Goal: Task Accomplishment & Management: Complete application form

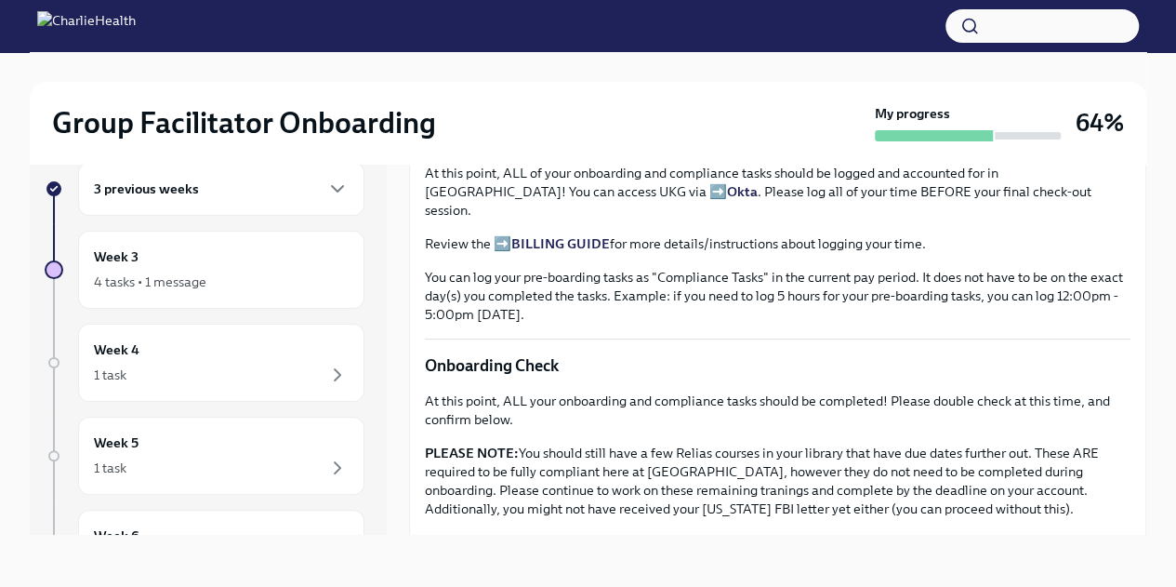
scroll to position [1609, 0]
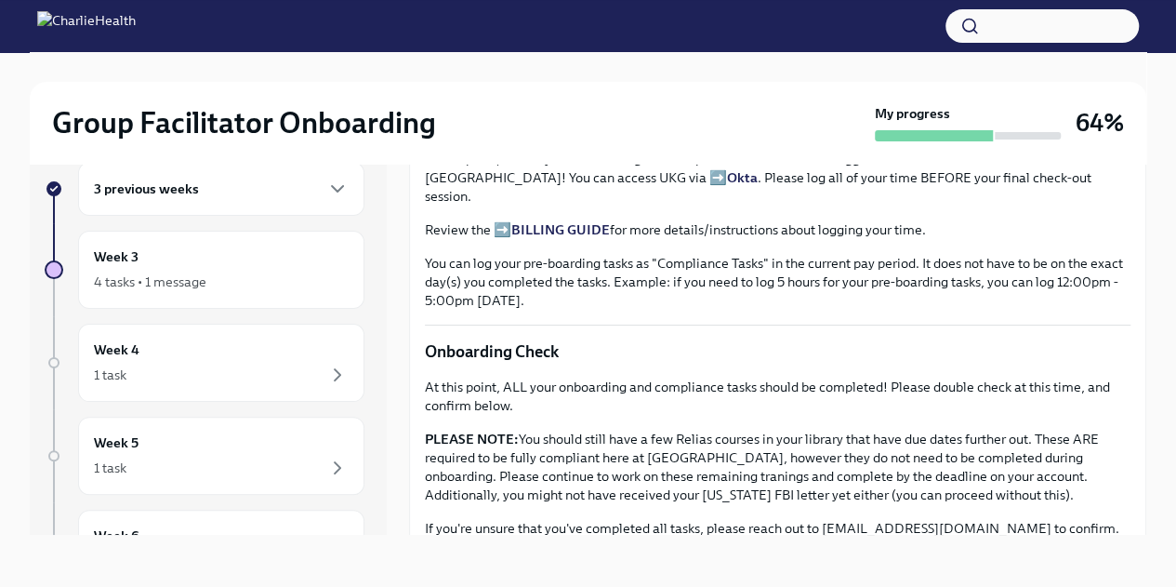
click at [1058, 25] on button "button" at bounding box center [1042, 25] width 193 height 33
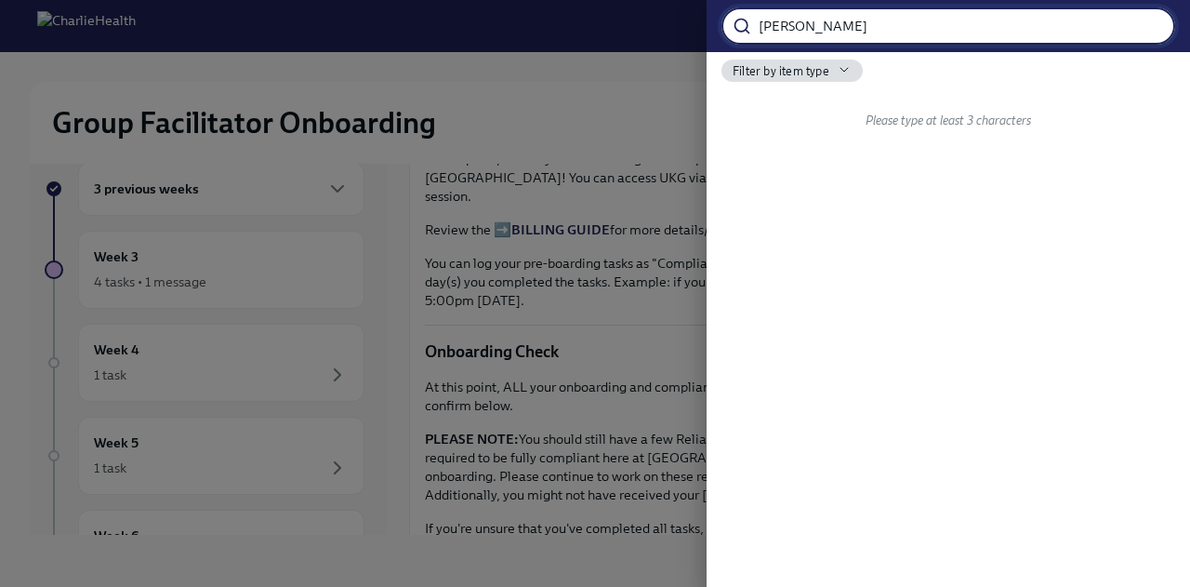
type input "[PERSON_NAME]"
click at [361, 228] on div at bounding box center [595, 293] width 1190 height 587
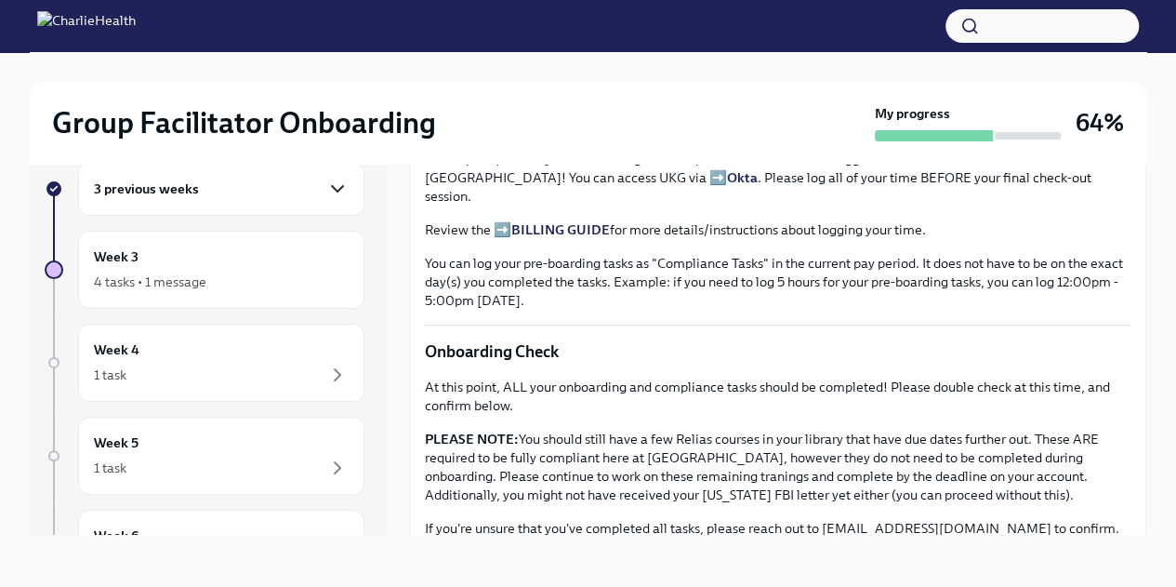
click at [326, 193] on icon "button" at bounding box center [337, 189] width 22 height 22
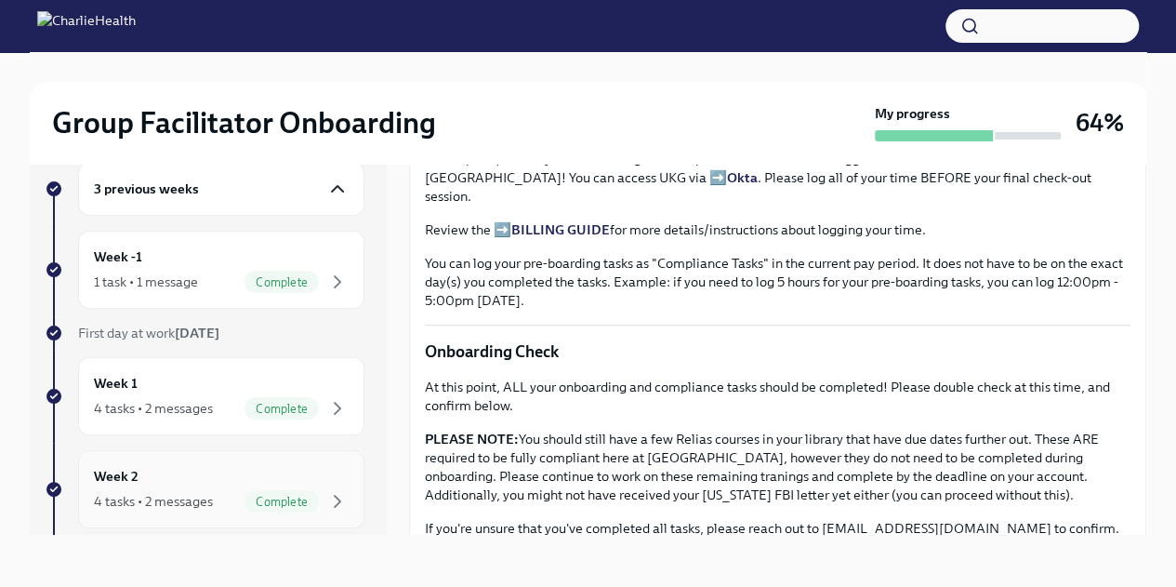
click at [206, 466] on div "Week 2 4 tasks • 2 messages Complete" at bounding box center [221, 489] width 255 height 46
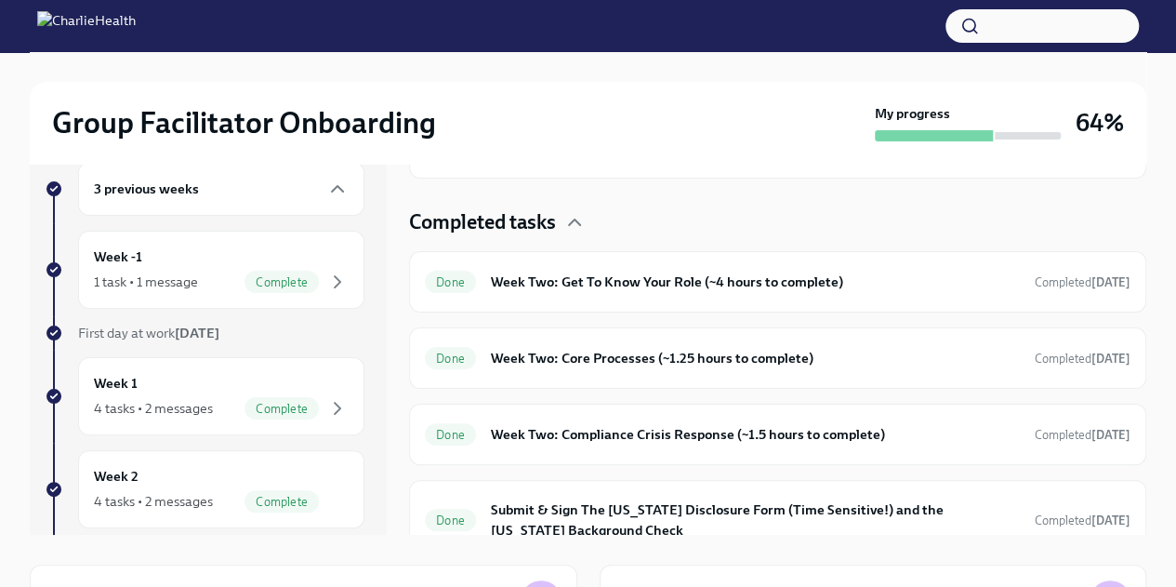
scroll to position [487, 0]
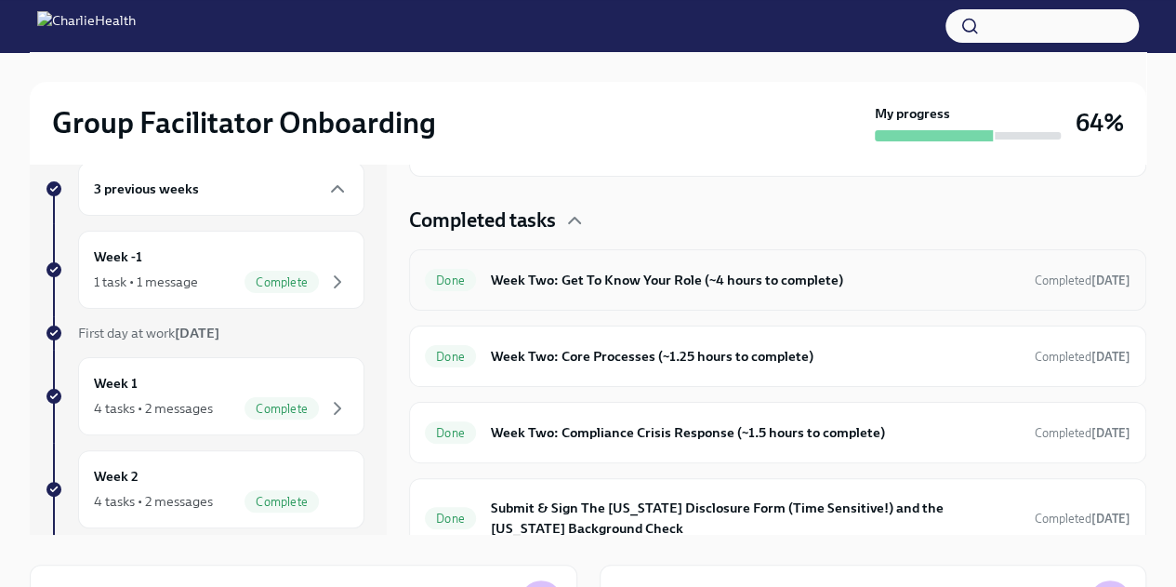
click at [802, 275] on h6 "Week Two: Get To Know Your Role (~4 hours to complete)" at bounding box center [755, 280] width 529 height 20
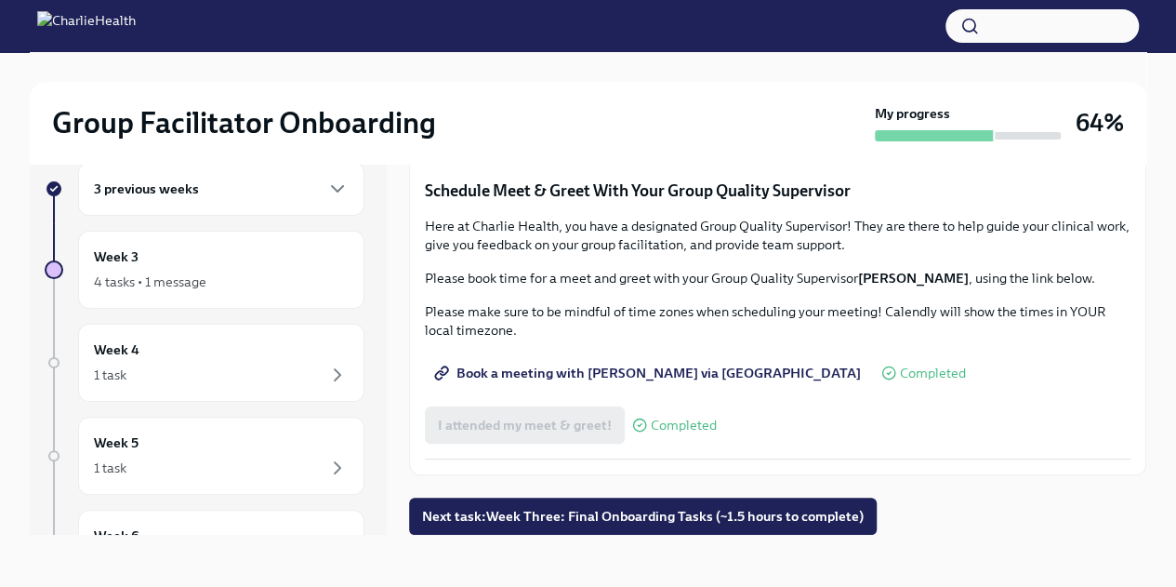
scroll to position [1783, 0]
click at [279, 198] on div "3 previous weeks" at bounding box center [221, 189] width 255 height 22
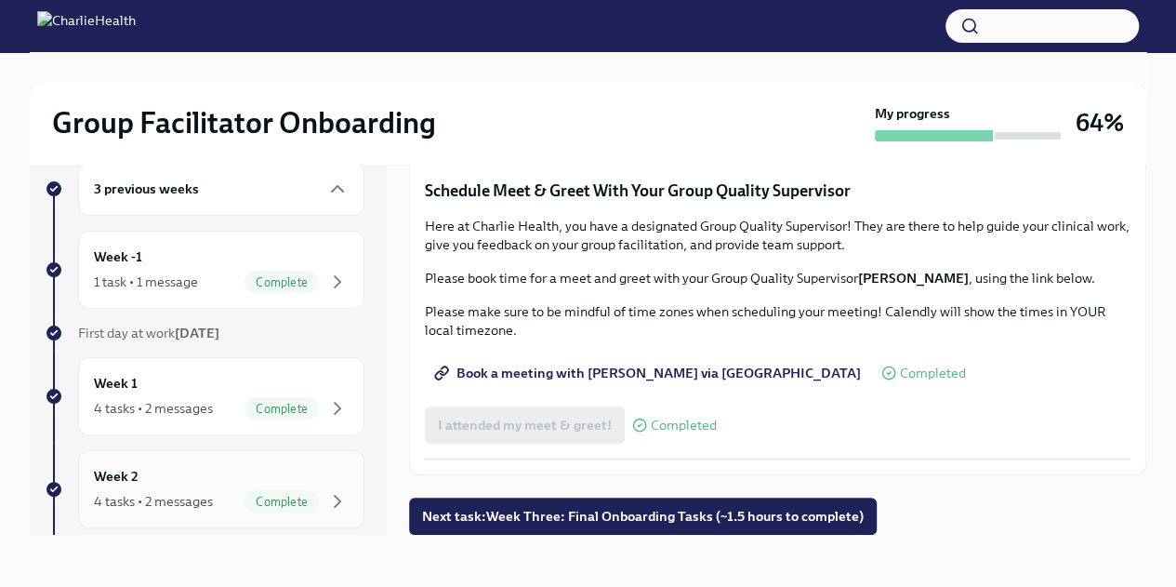
click at [158, 479] on div "Week 2 4 tasks • 2 messages Complete" at bounding box center [221, 489] width 255 height 46
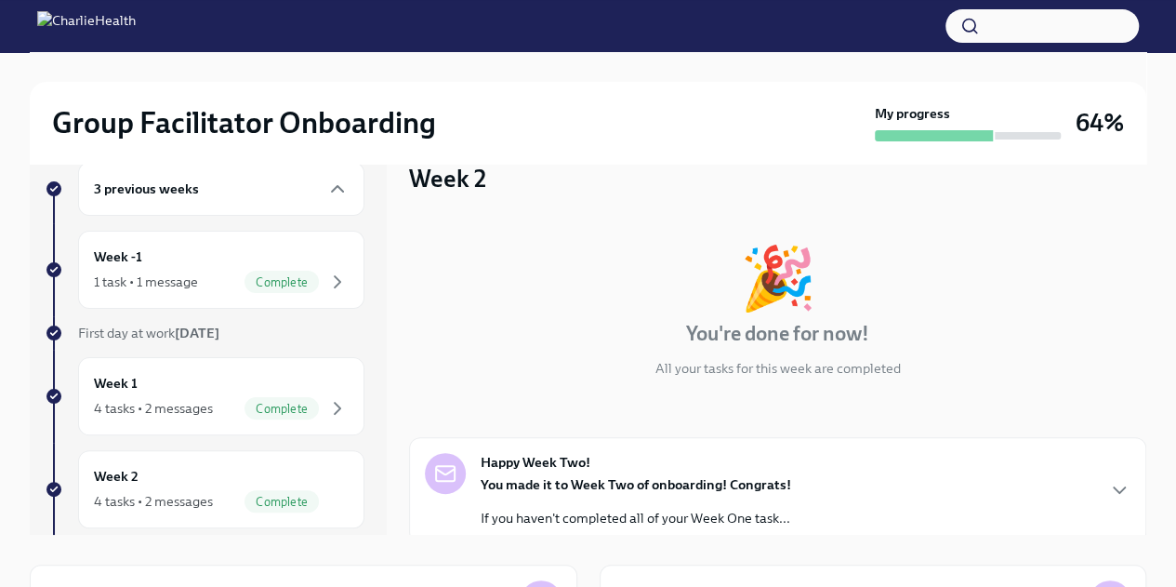
scroll to position [351, 0]
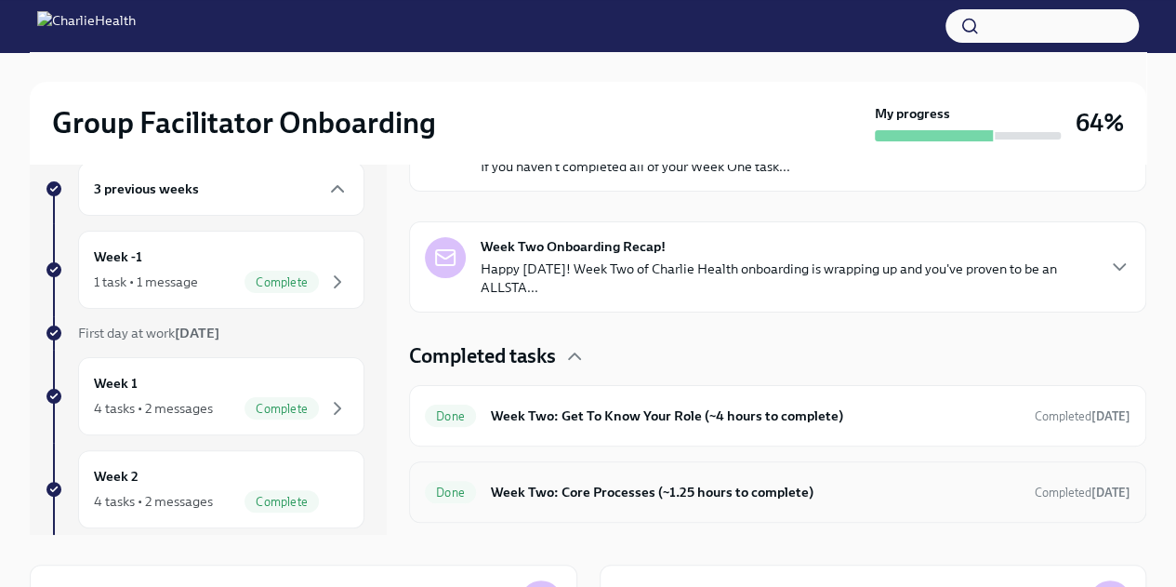
click at [702, 482] on h6 "Week Two: Core Processes (~1.25 hours to complete)" at bounding box center [755, 492] width 529 height 20
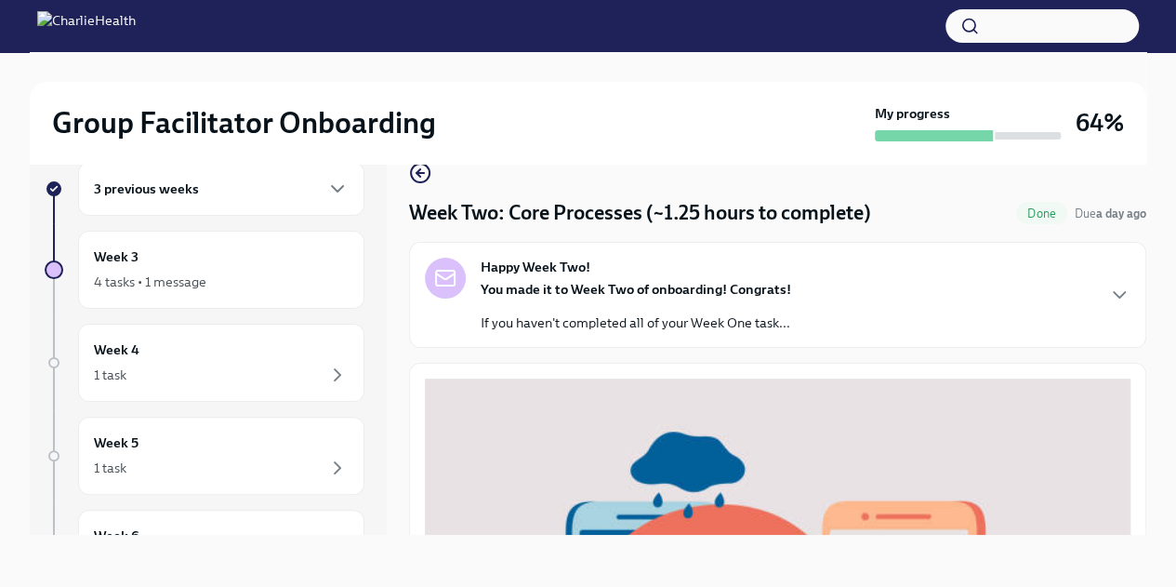
click at [1131, 337] on div "Happy Week Two! You made it to Week Two of onboarding! Congrats! If you haven't…" at bounding box center [777, 295] width 737 height 106
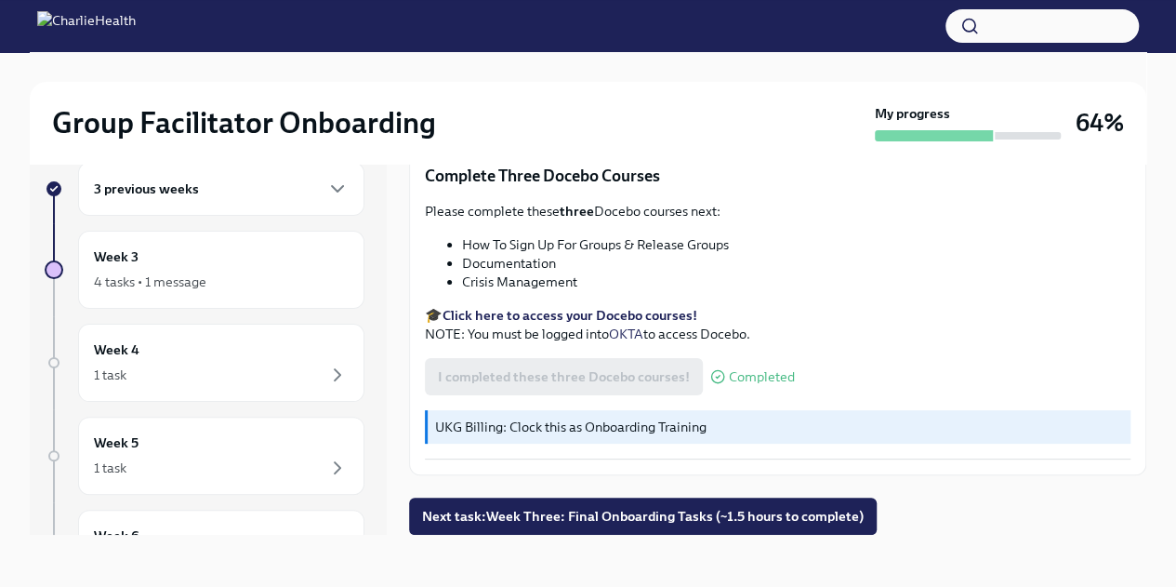
scroll to position [1349, 0]
click at [287, 198] on div "3 previous weeks" at bounding box center [221, 189] width 255 height 22
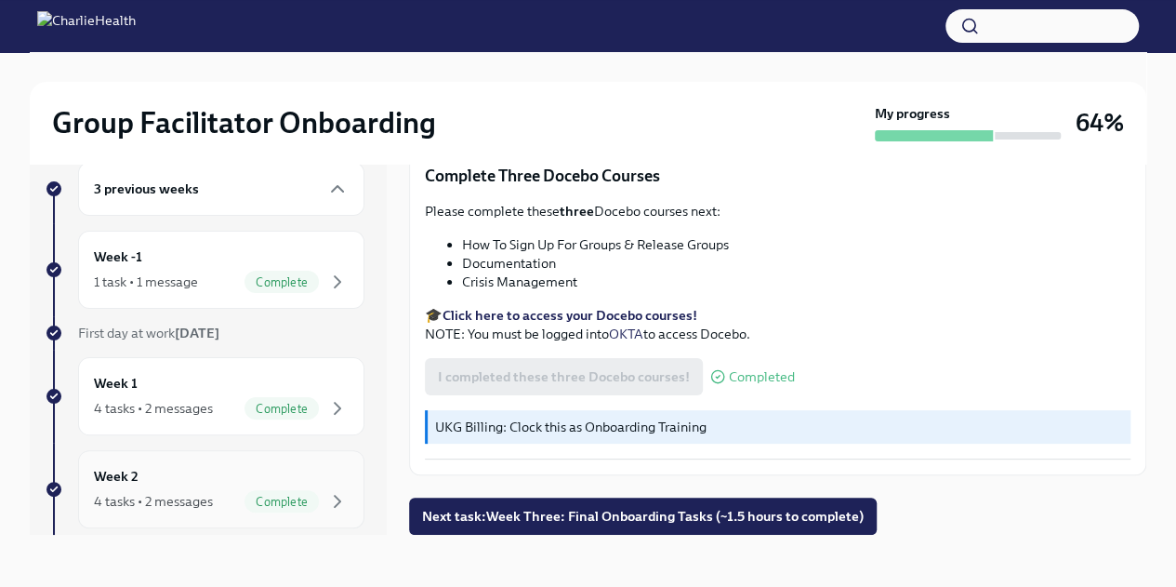
click at [210, 503] on div "4 tasks • 2 messages" at bounding box center [153, 501] width 119 height 19
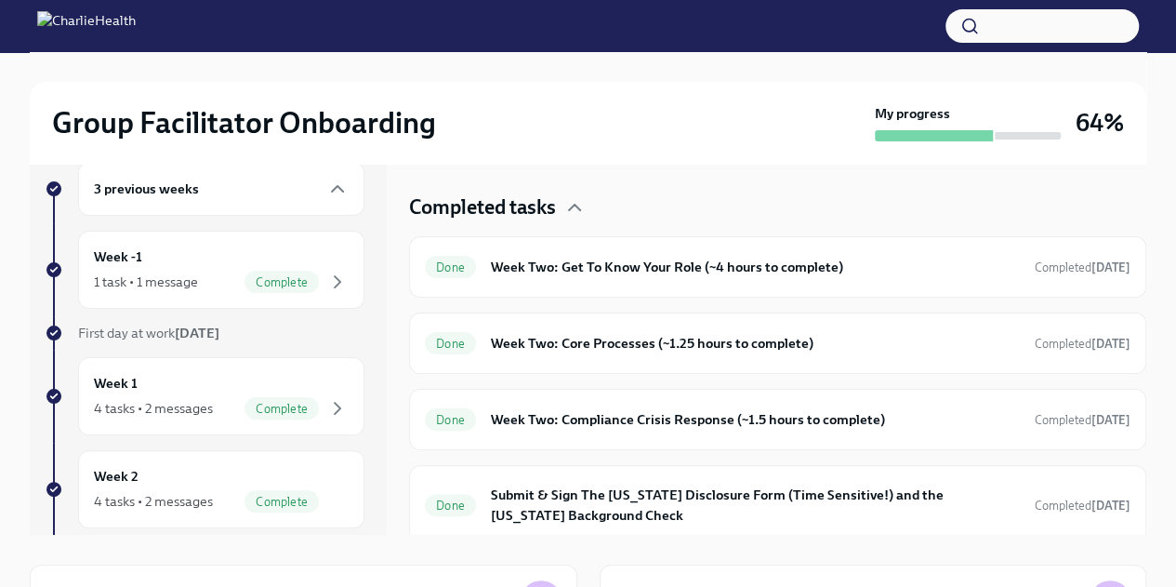
scroll to position [506, 0]
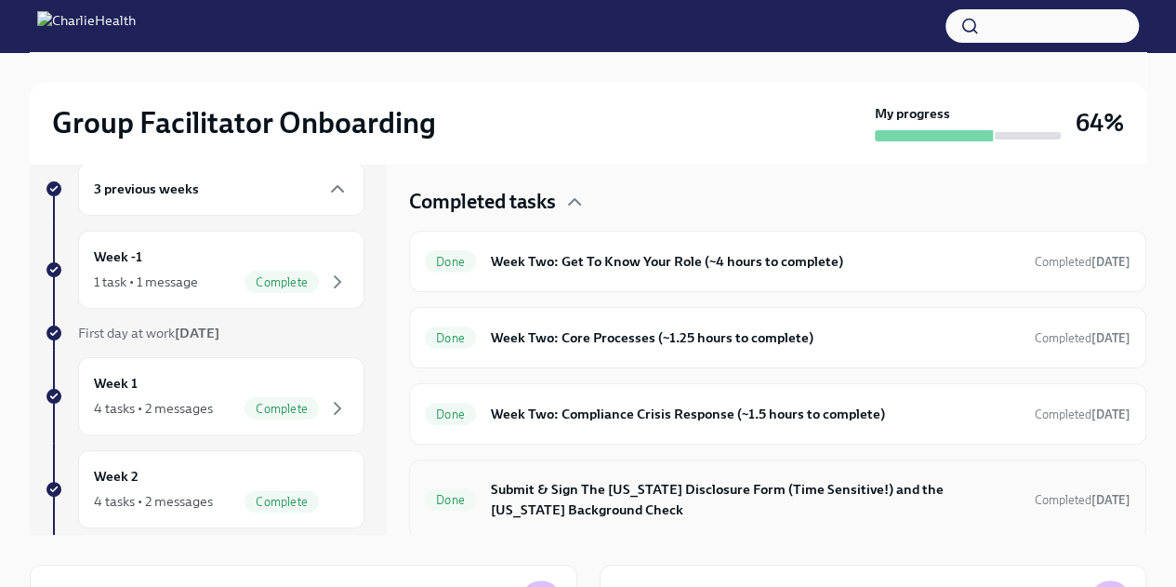
click at [727, 501] on h6 "Submit & Sign The [US_STATE] Disclosure Form (Time Sensitive!) and the [US_STAT…" at bounding box center [755, 499] width 529 height 41
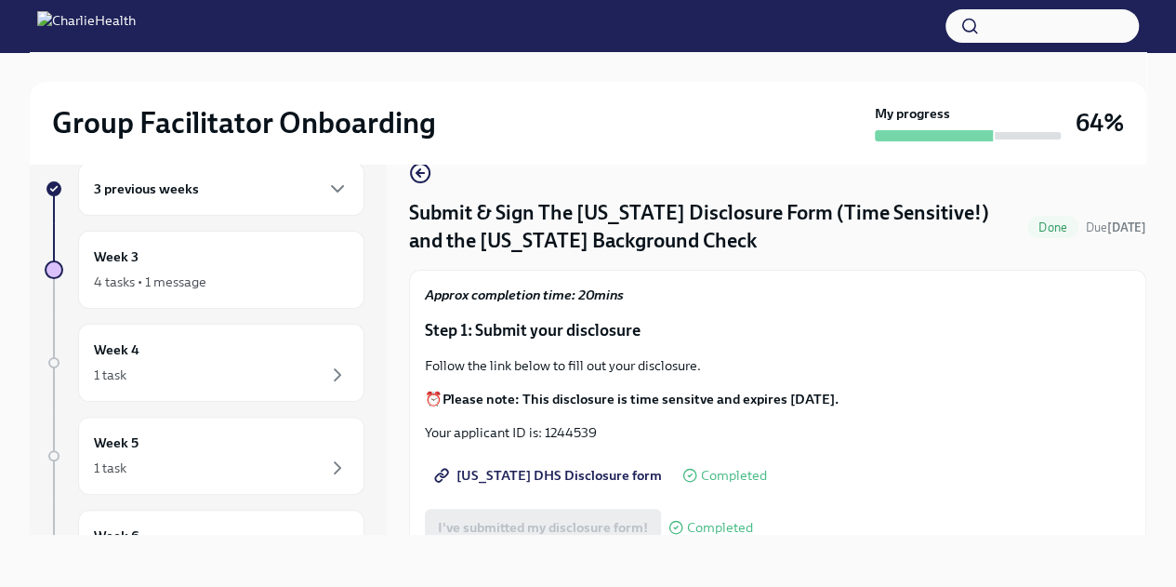
click at [313, 201] on div "3 previous weeks" at bounding box center [221, 189] width 286 height 54
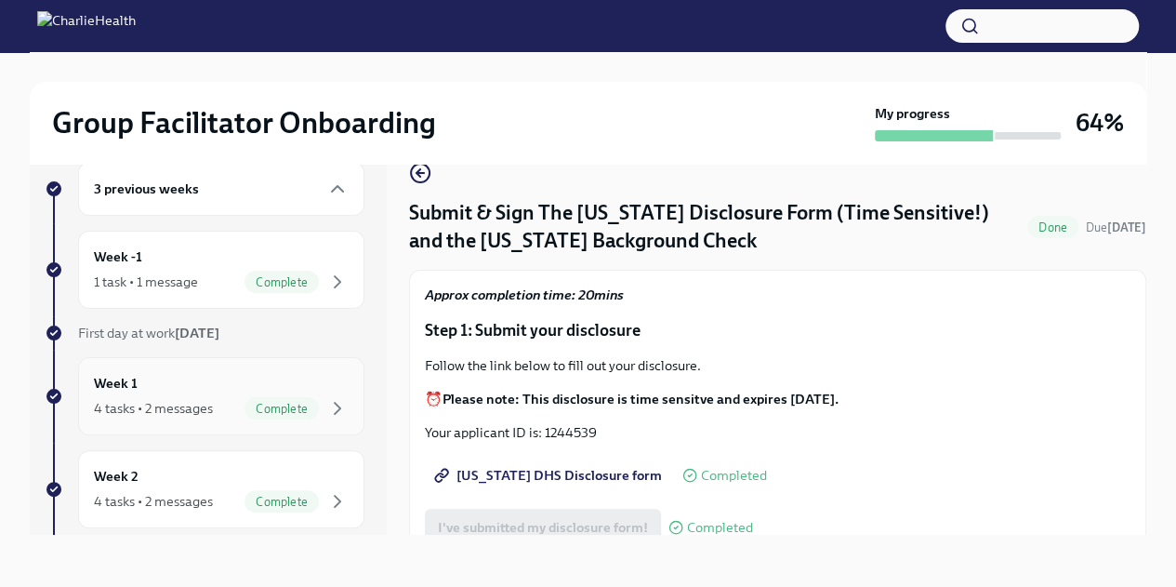
click at [161, 386] on div "Week 1 4 tasks • 2 messages Complete" at bounding box center [221, 396] width 255 height 46
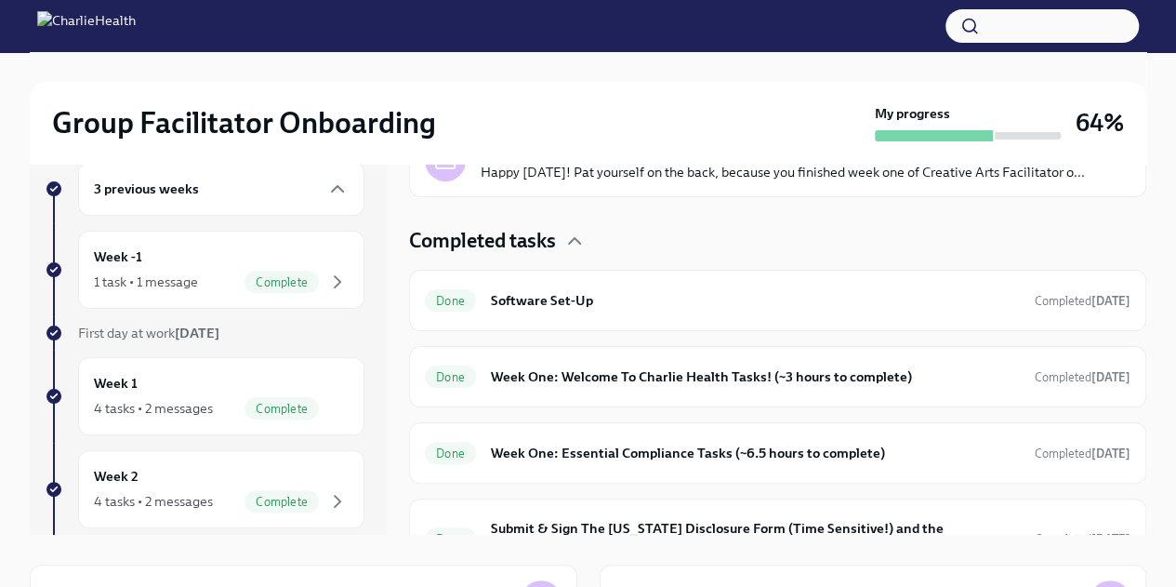
scroll to position [454, 0]
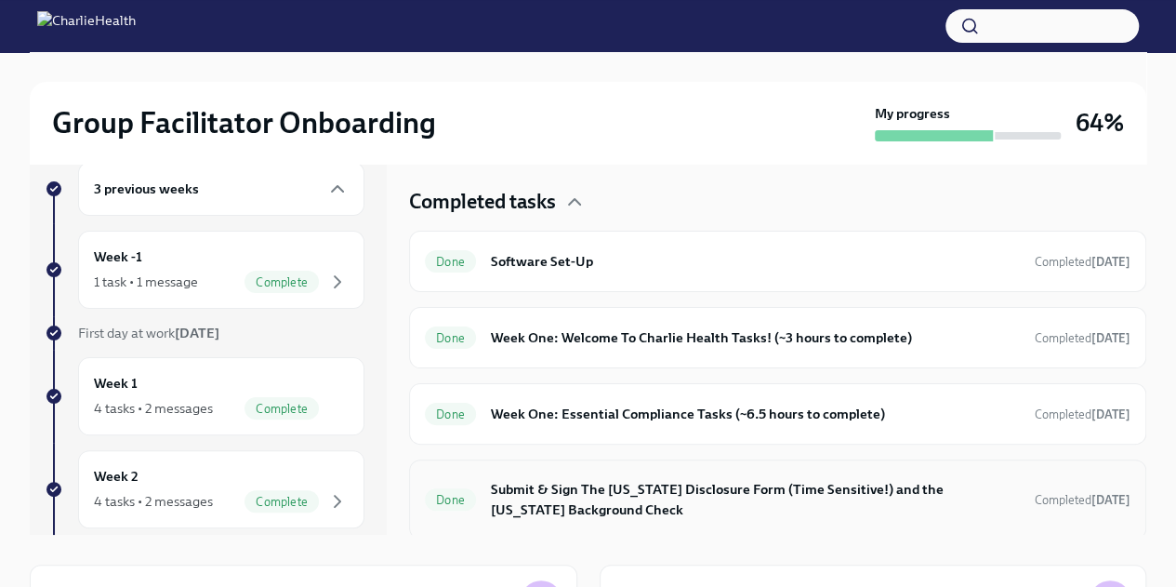
click at [565, 493] on h6 "Submit & Sign The [US_STATE] Disclosure Form (Time Sensitive!) and the [US_STAT…" at bounding box center [755, 499] width 529 height 41
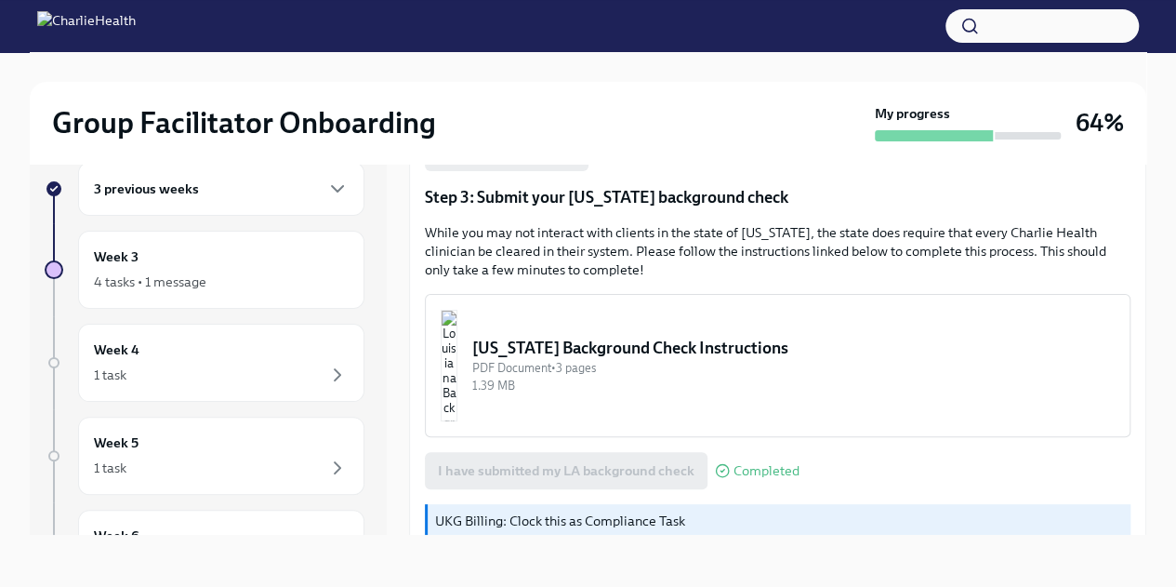
scroll to position [567, 0]
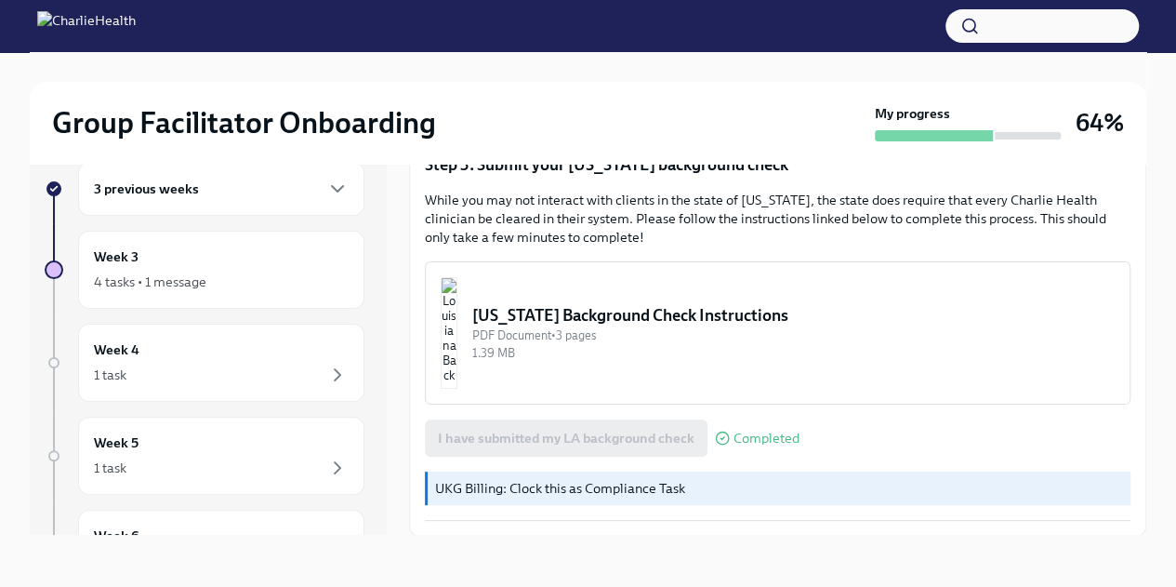
click at [347, 205] on div "3 previous weeks" at bounding box center [221, 189] width 286 height 54
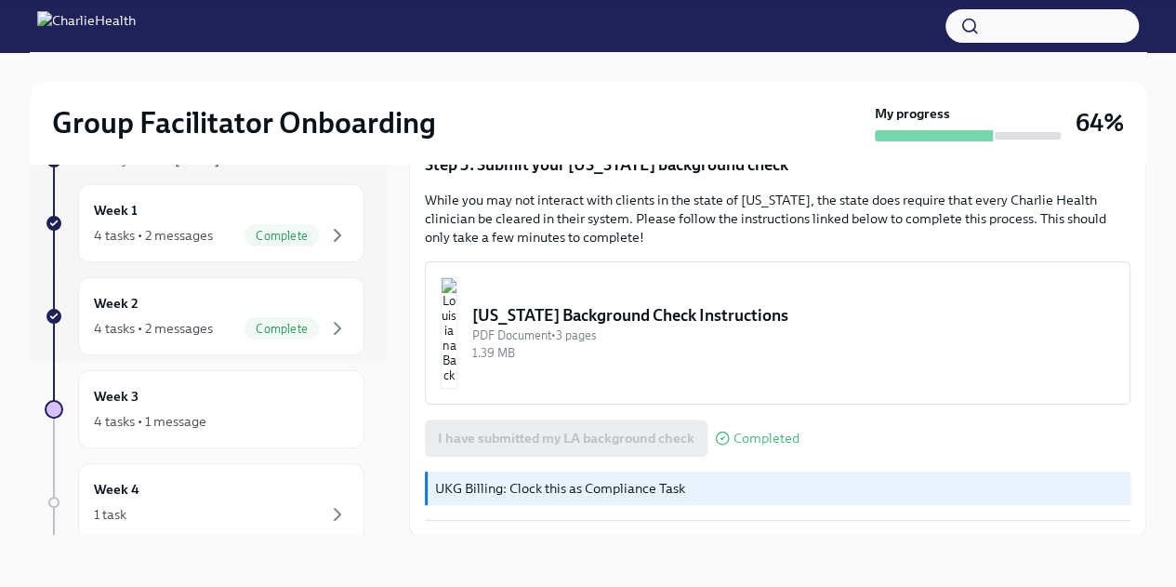
scroll to position [178, 0]
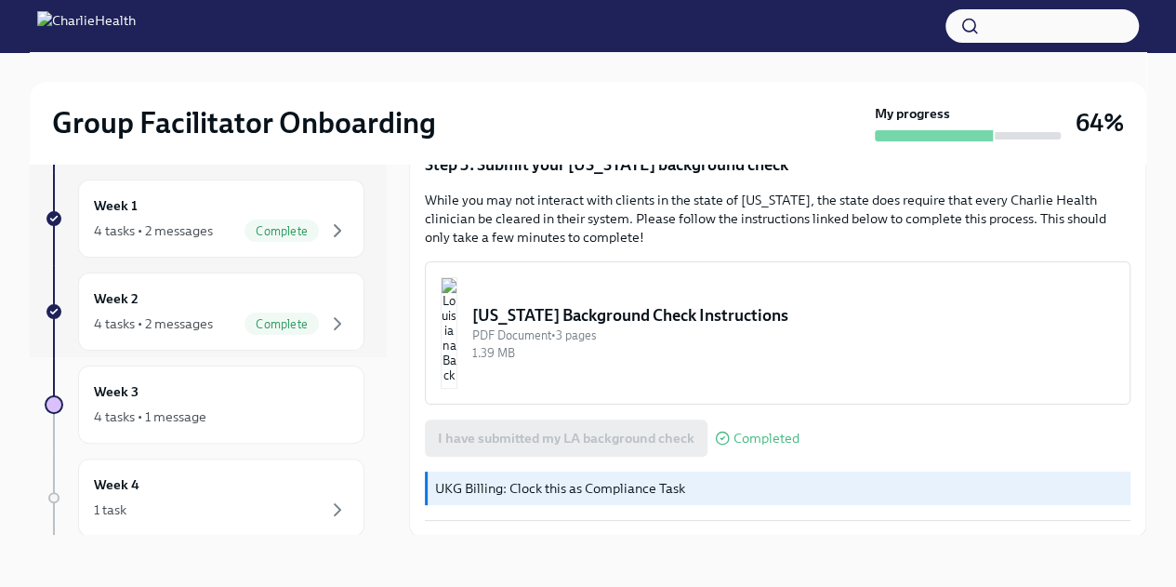
click at [225, 259] on div "3 previous weeks Week -1 1 task • 1 message Complete First day at work [DATE] W…" at bounding box center [205, 407] width 320 height 846
click at [220, 246] on div "Week 1 4 tasks • 2 messages Complete" at bounding box center [221, 218] width 286 height 78
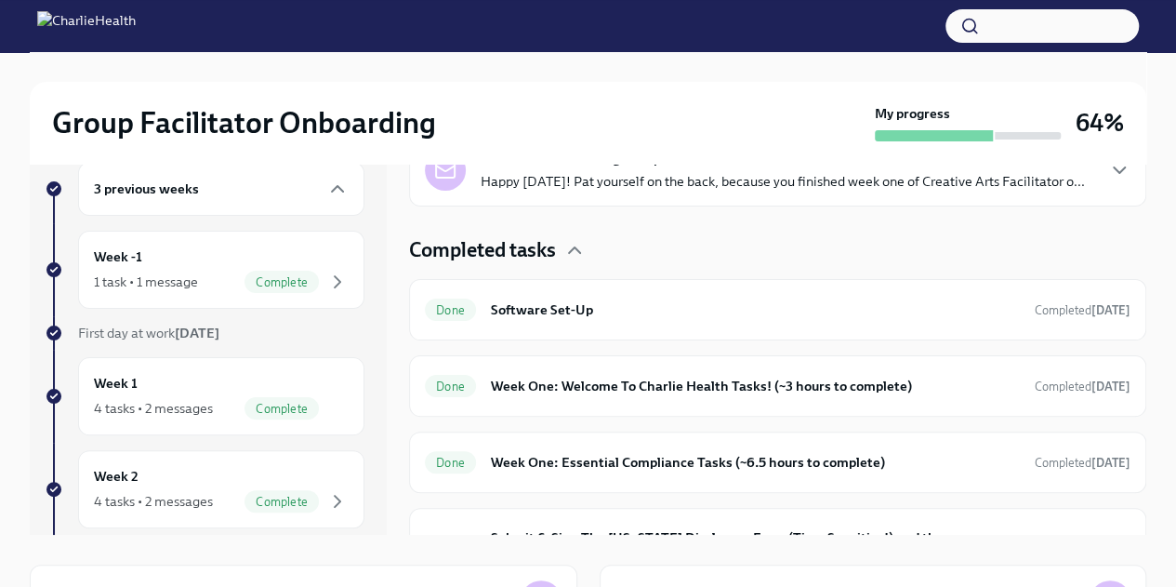
scroll to position [454, 0]
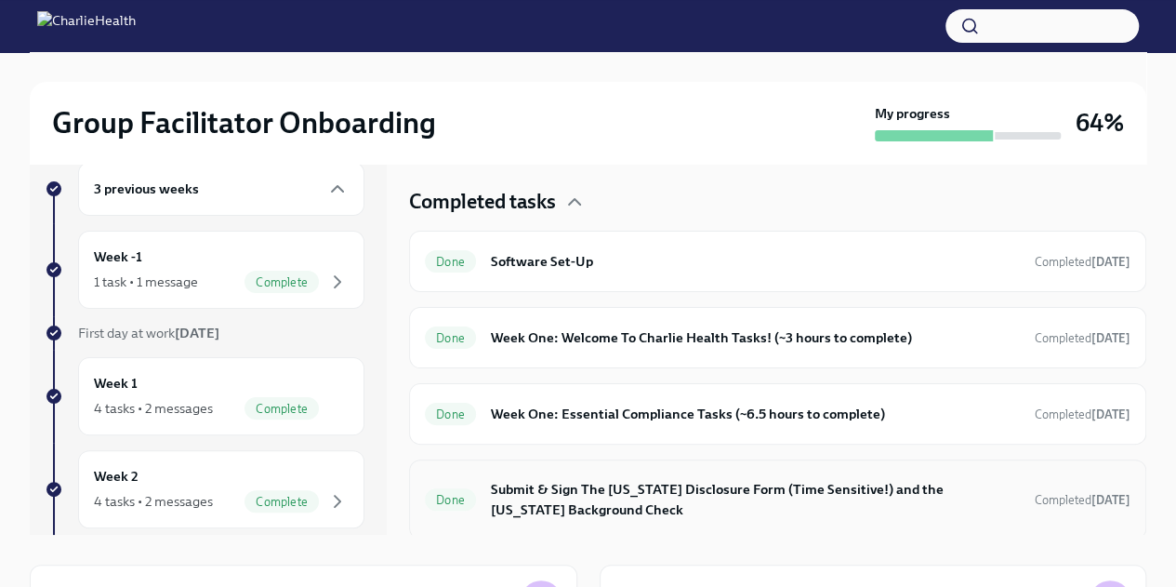
click at [771, 499] on h6 "Submit & Sign The [US_STATE] Disclosure Form (Time Sensitive!) and the [US_STAT…" at bounding box center [755, 499] width 529 height 41
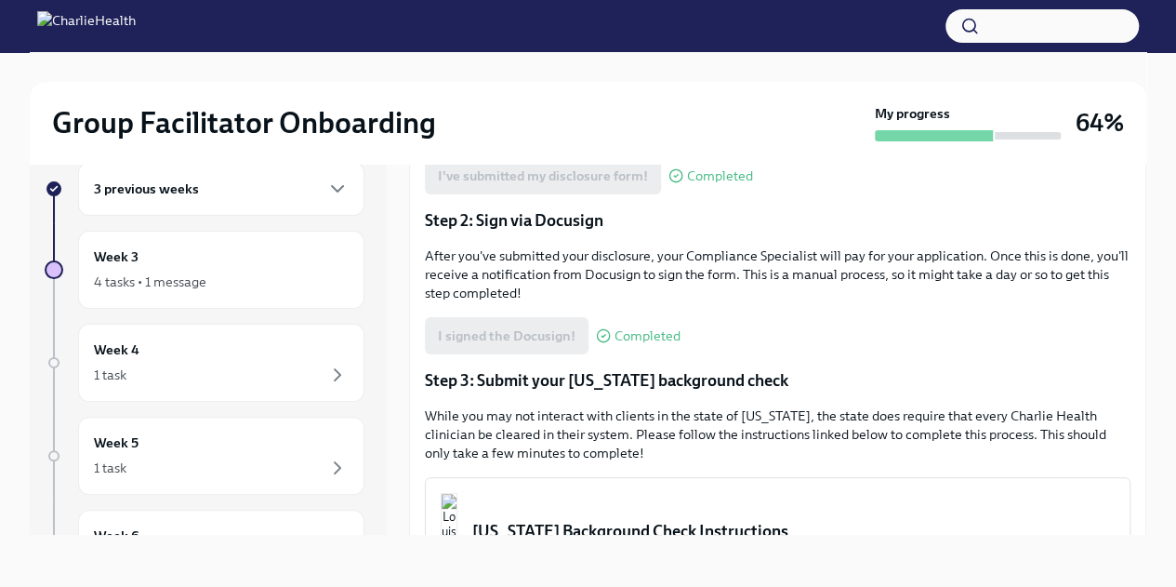
scroll to position [567, 0]
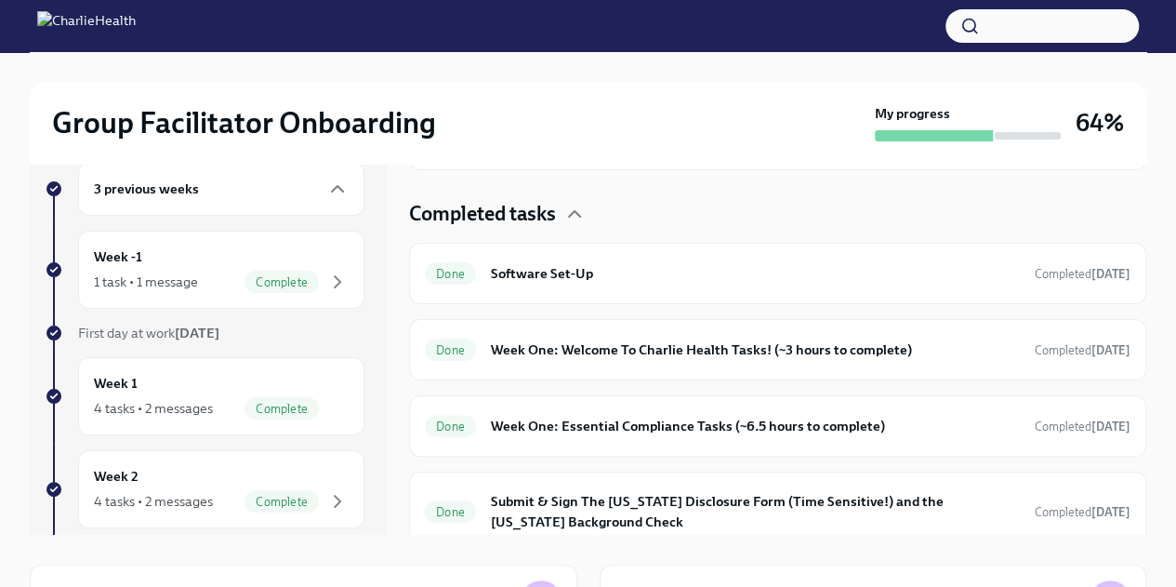
scroll to position [454, 0]
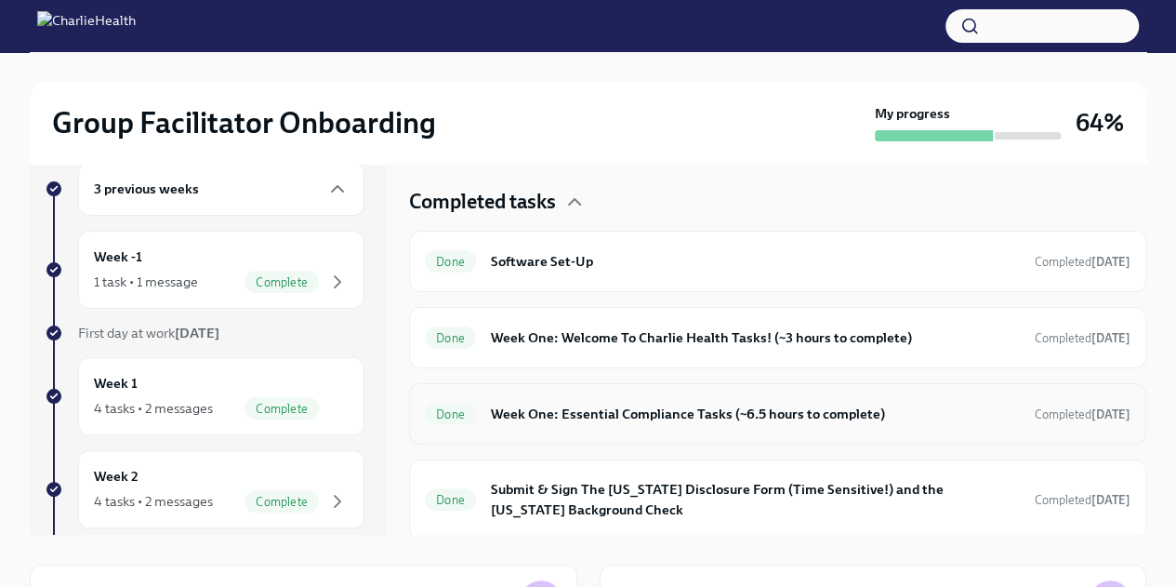
click at [816, 423] on div "Done Week One: Essential Compliance Tasks (~6.5 hours to complete) Completed [D…" at bounding box center [778, 414] width 706 height 30
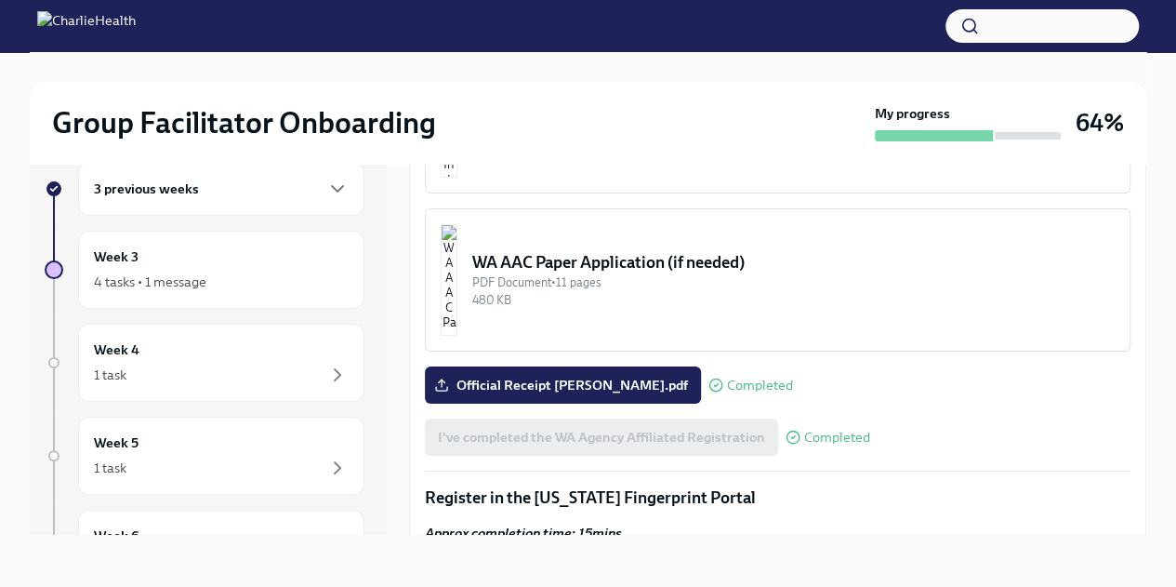
scroll to position [1582, 0]
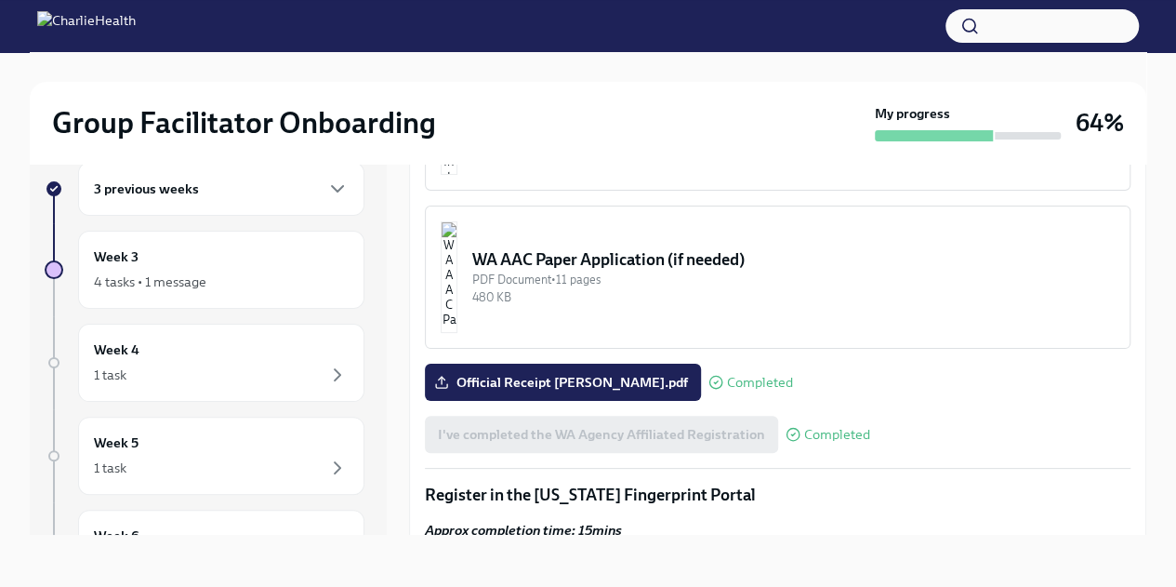
drag, startPoint x: 1146, startPoint y: 284, endPoint x: 1175, endPoint y: 225, distance: 65.7
click at [1175, 225] on div "Group Facilitator Onboarding My progress 64% 3 previous weeks Week 3 4 tasks • …" at bounding box center [588, 303] width 1176 height 566
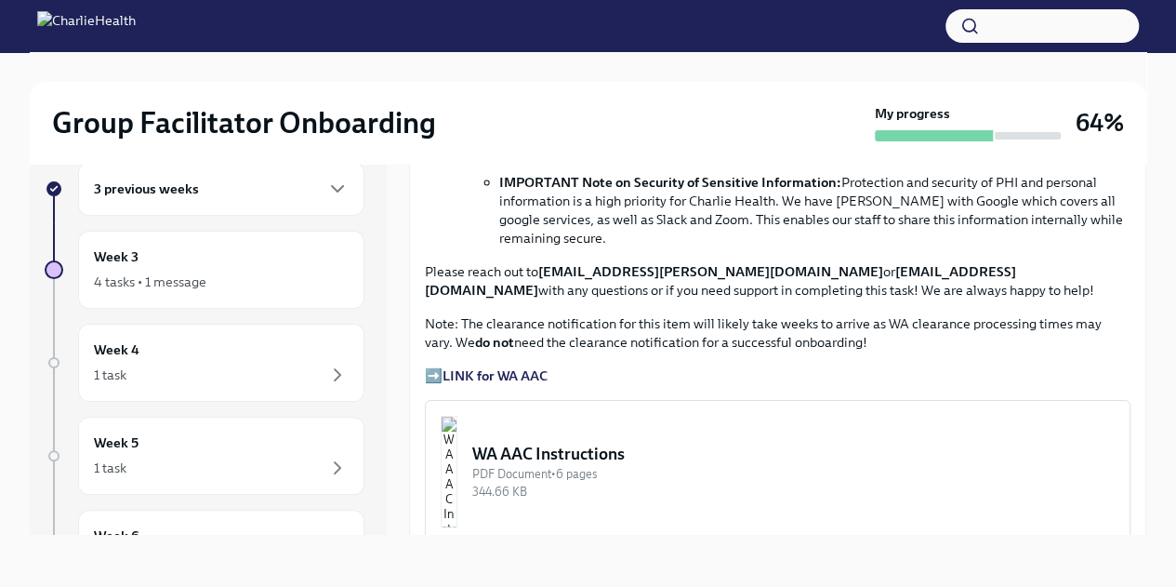
click at [513, 373] on strong "LINK for WA AAC" at bounding box center [495, 375] width 105 height 17
click at [532, 367] on strong "LINK for WA AAC" at bounding box center [495, 375] width 105 height 17
drag, startPoint x: 576, startPoint y: 360, endPoint x: 445, endPoint y: 364, distance: 130.2
click at [445, 366] on p "➡️ LINK for WA AAC" at bounding box center [778, 375] width 706 height 19
copy strong "LINK for WA AAC"
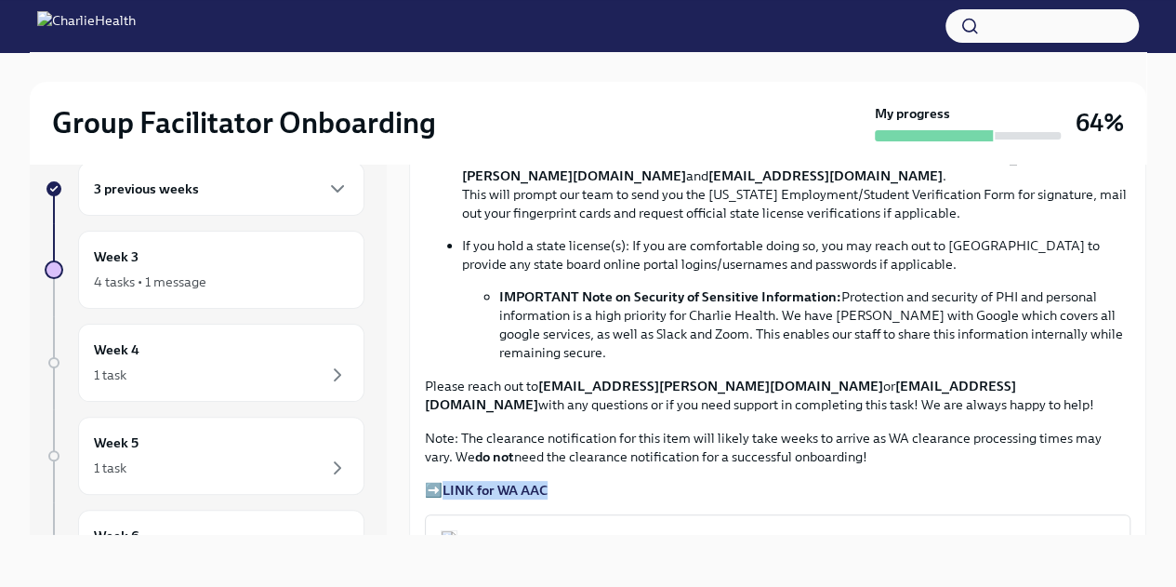
scroll to position [1510, 0]
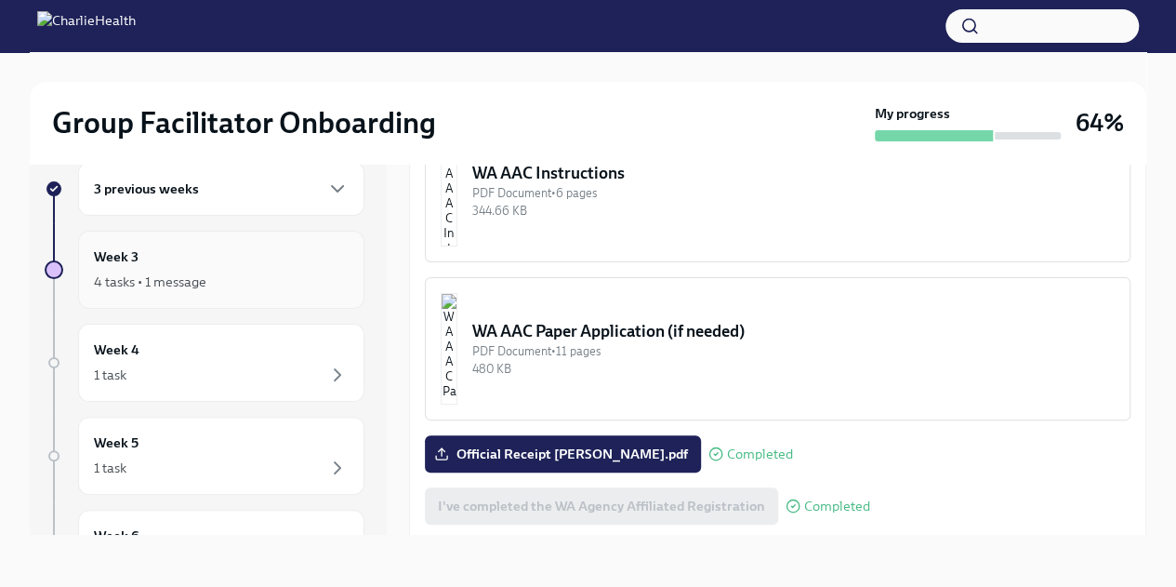
click at [136, 285] on div "4 tasks • 1 message" at bounding box center [150, 281] width 113 height 19
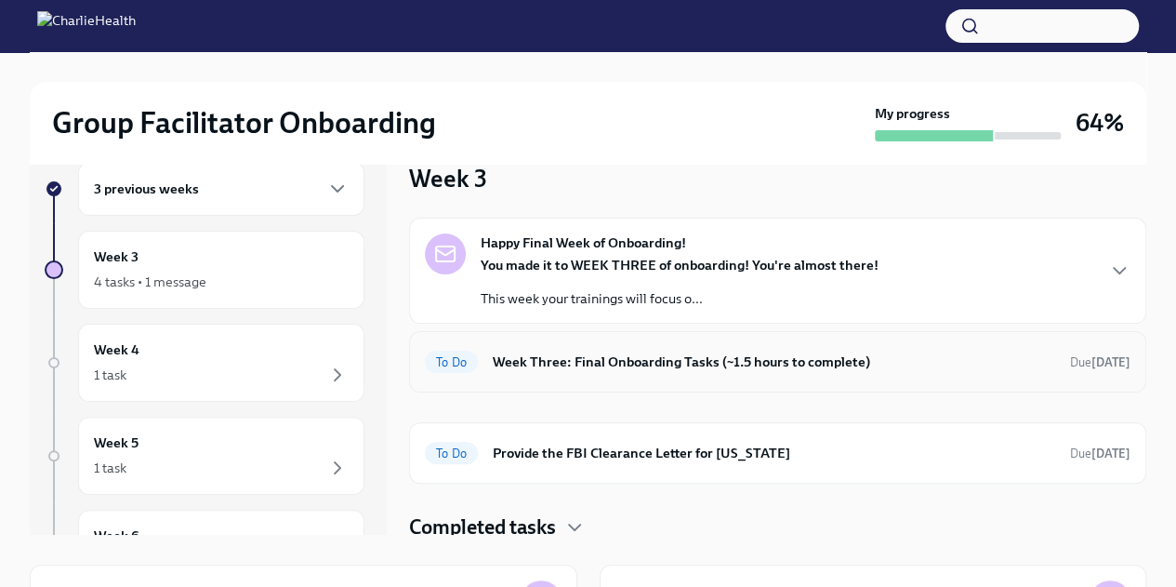
click at [567, 372] on div "To Do Week Three: Final Onboarding Tasks (~1.5 hours to complete) Due [DATE]" at bounding box center [778, 362] width 706 height 30
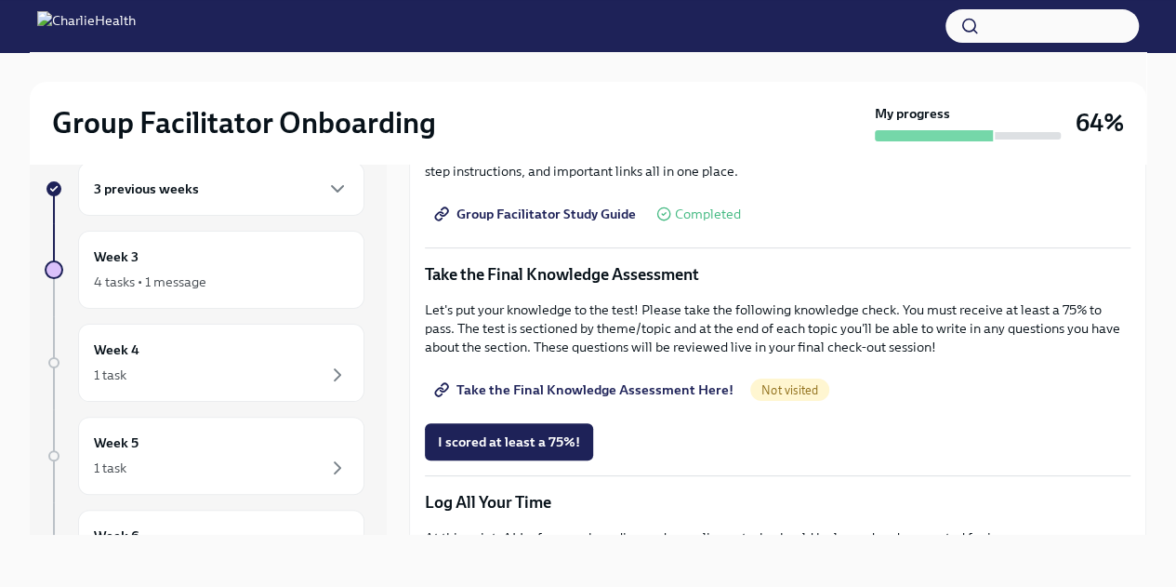
scroll to position [1041, 0]
